Goal: Find specific fact: Find specific fact

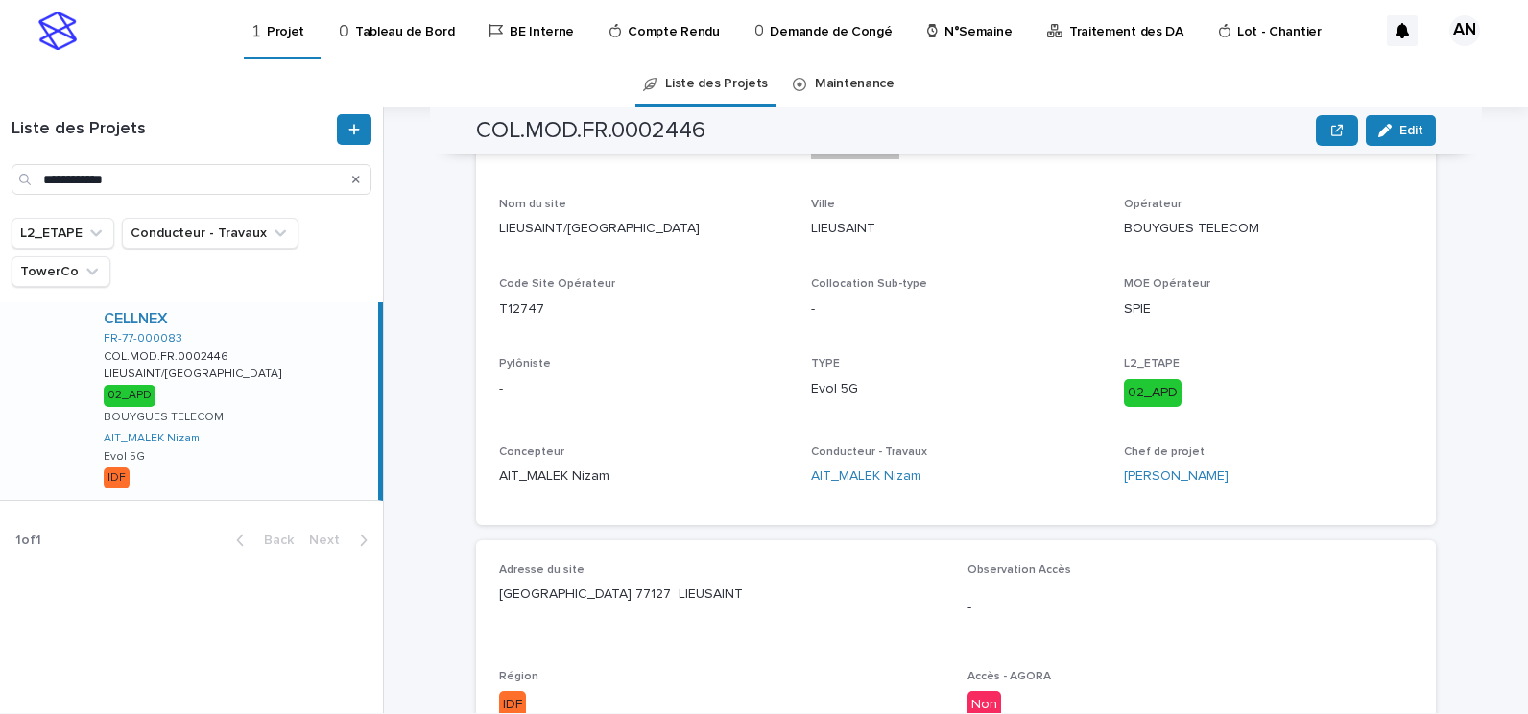
scroll to position [96, 0]
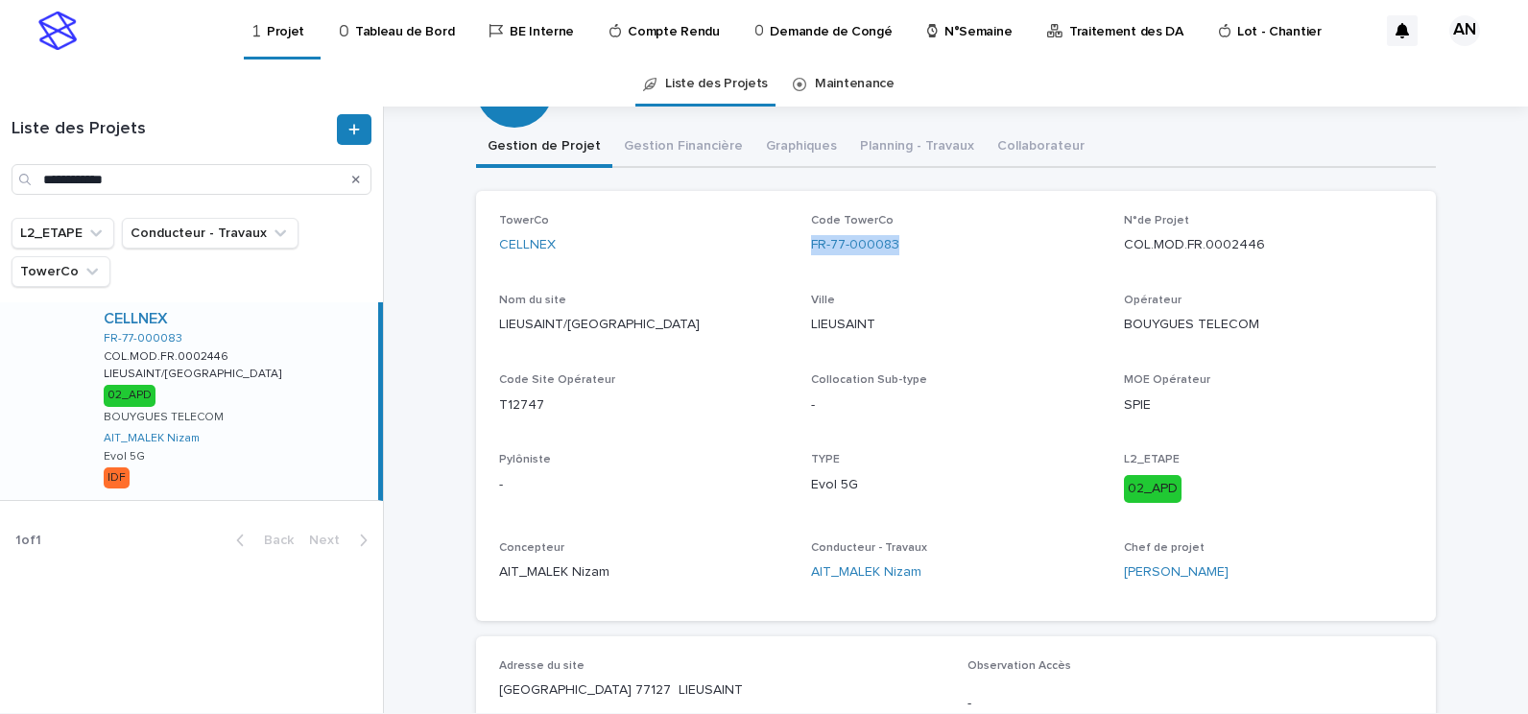
click at [904, 273] on div "TowerCo CELLNEX Code TowerCo FR-77-000083 N°de Projet COL.MOD.FR.0002446 Nom du…" at bounding box center [956, 406] width 914 height 384
click at [908, 249] on div "FR-77-000083" at bounding box center [955, 245] width 289 height 20
drag, startPoint x: 841, startPoint y: 250, endPoint x: 798, endPoint y: 254, distance: 42.5
click at [798, 254] on div "TowerCo CELLNEX Code TowerCo FR-77-000083 N°de Projet COL.MOD.FR.0002446 Nom du…" at bounding box center [956, 406] width 914 height 384
copy link "FR-77-000083"
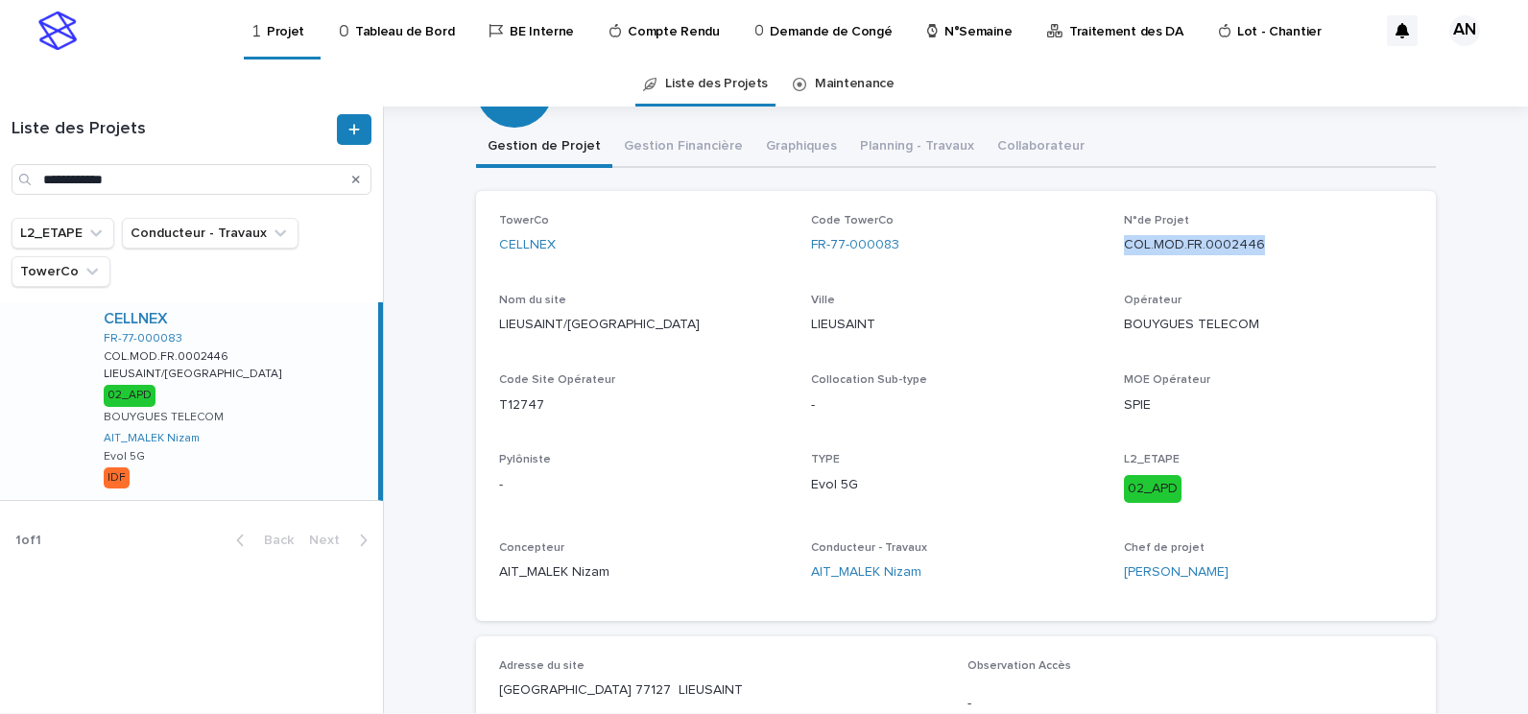
drag, startPoint x: 1274, startPoint y: 241, endPoint x: 1108, endPoint y: 261, distance: 166.3
click at [1108, 261] on div "TowerCo CELLNEX Code TowerCo FR-77-000083 N°de Projet COL.MOD.FR.0002446 Nom du…" at bounding box center [956, 406] width 914 height 384
copy p "COL.MOD.FR.0002446"
drag, startPoint x: 568, startPoint y: 403, endPoint x: 489, endPoint y: 412, distance: 80.1
click at [489, 412] on div "TowerCo CELLNEX Code TowerCo FR-77-000083 N°de Projet COL.MOD.FR.0002446 Nom du…" at bounding box center [956, 406] width 960 height 430
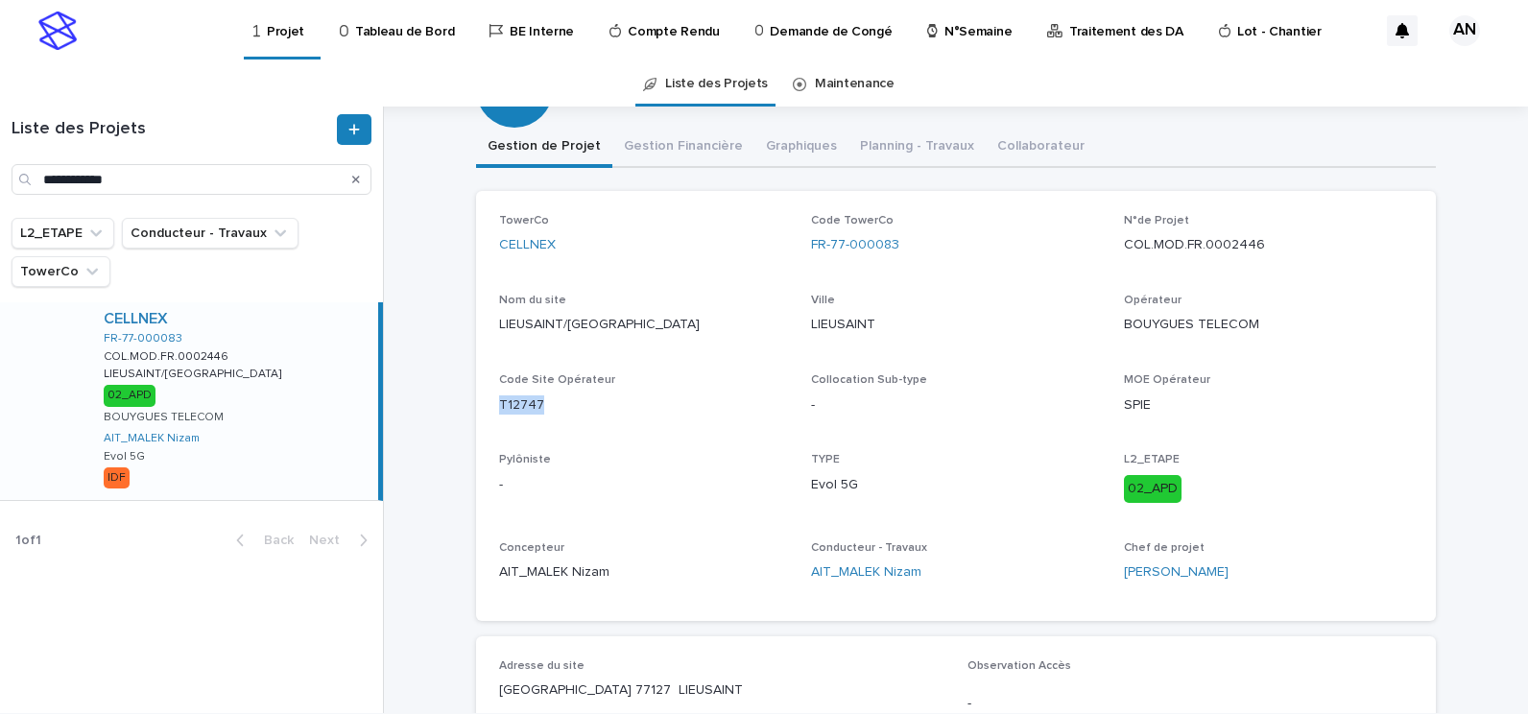
copy p "T12747"
drag, startPoint x: 693, startPoint y: 320, endPoint x: 488, endPoint y: 334, distance: 205.9
click at [488, 334] on div "TowerCo CELLNEX Code TowerCo FR-77-000083 N°de Projet COL.MOD.FR.0002446 Nom du…" at bounding box center [956, 406] width 960 height 430
copy p "LIEUSAINT/[GEOGRAPHIC_DATA]"
drag, startPoint x: 810, startPoint y: 486, endPoint x: 872, endPoint y: 478, distance: 62.9
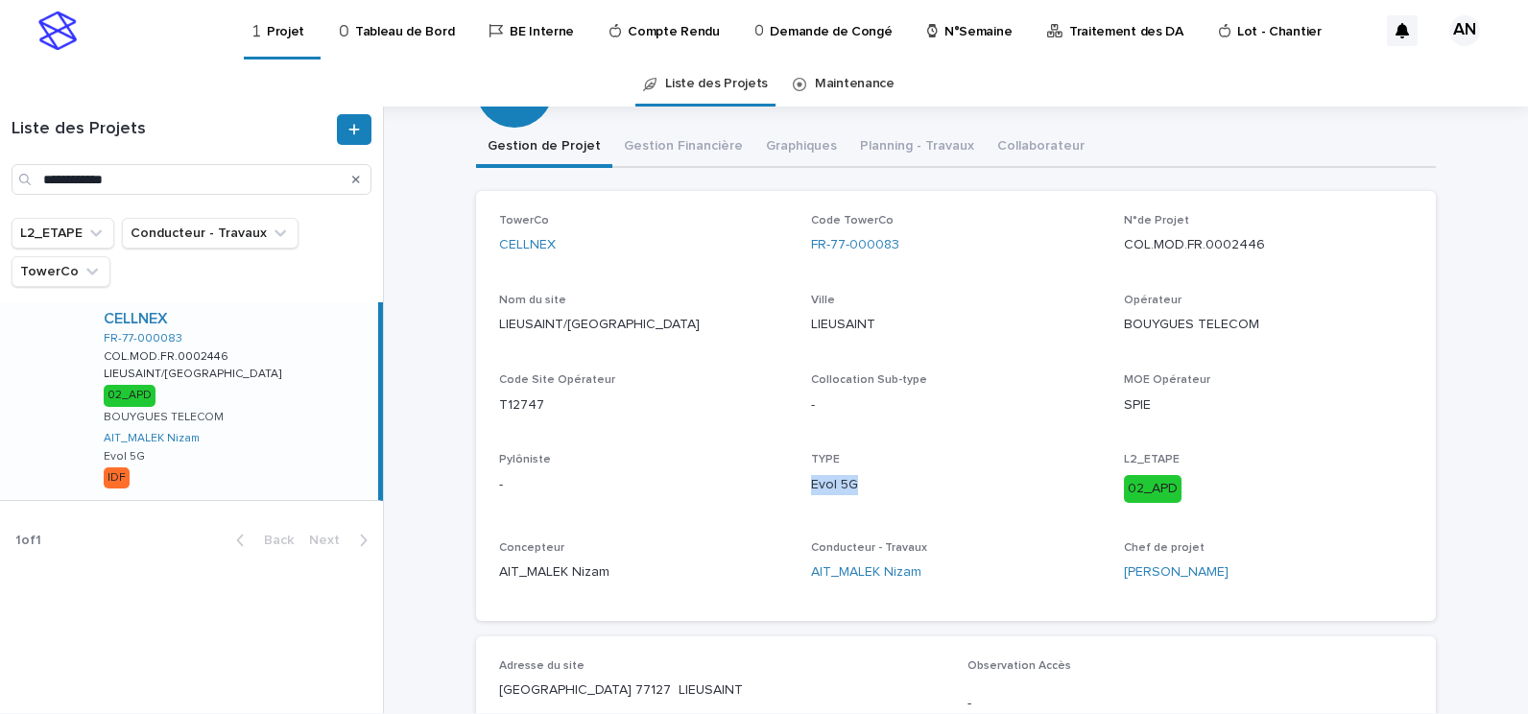
click at [872, 478] on p "Evol 5G" at bounding box center [955, 485] width 289 height 20
copy p "Evol 5G"
